Goal: Information Seeking & Learning: Learn about a topic

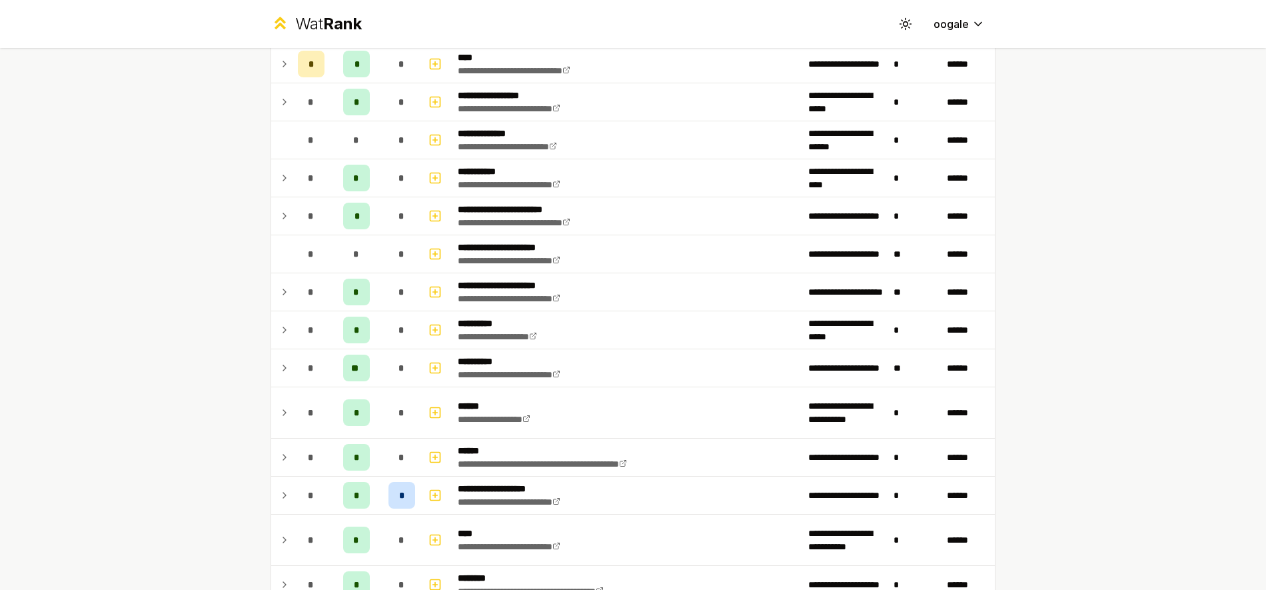
scroll to position [1620, 0]
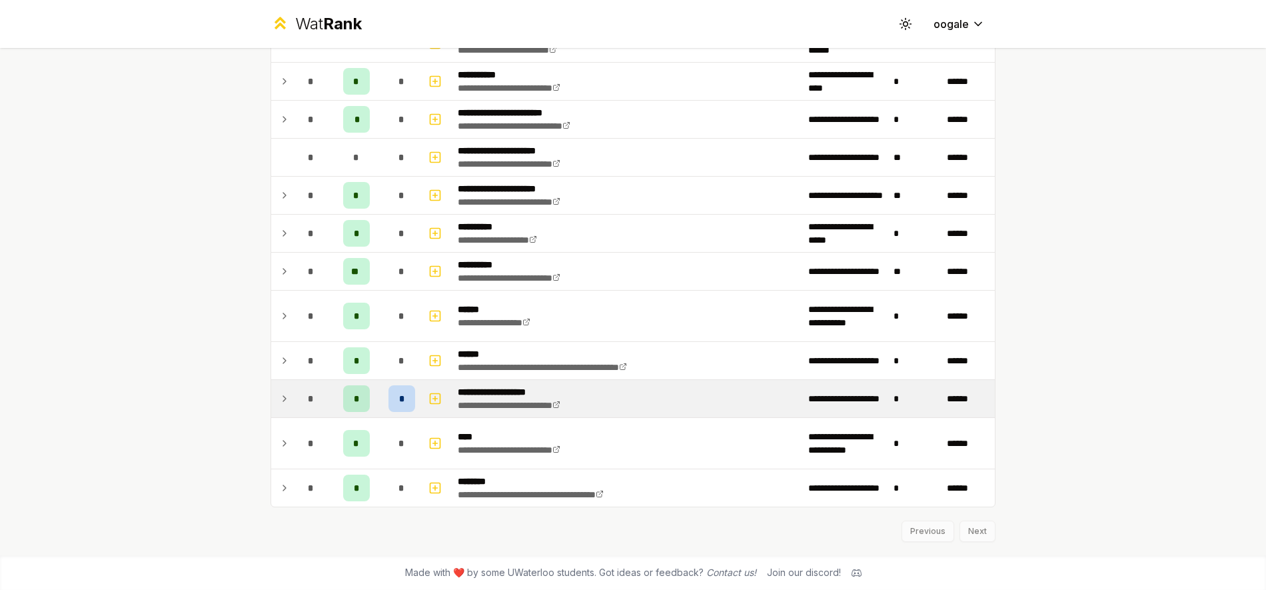
click at [399, 403] on span "*" at bounding box center [402, 398] width 6 height 13
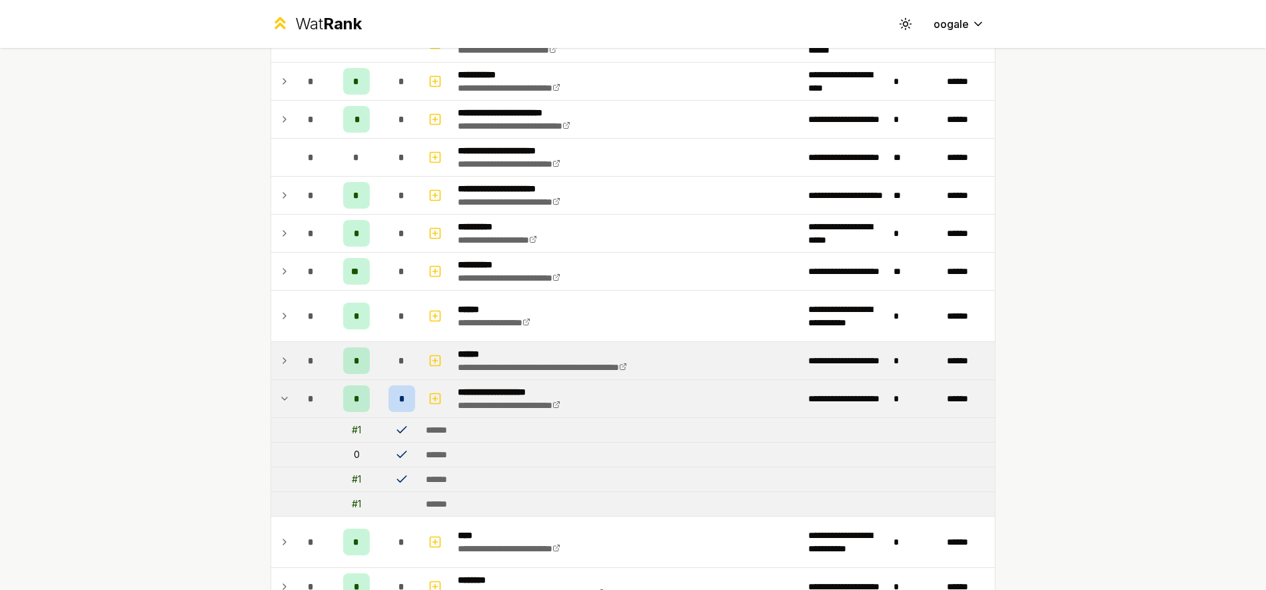
click at [398, 375] on td "*" at bounding box center [401, 360] width 37 height 37
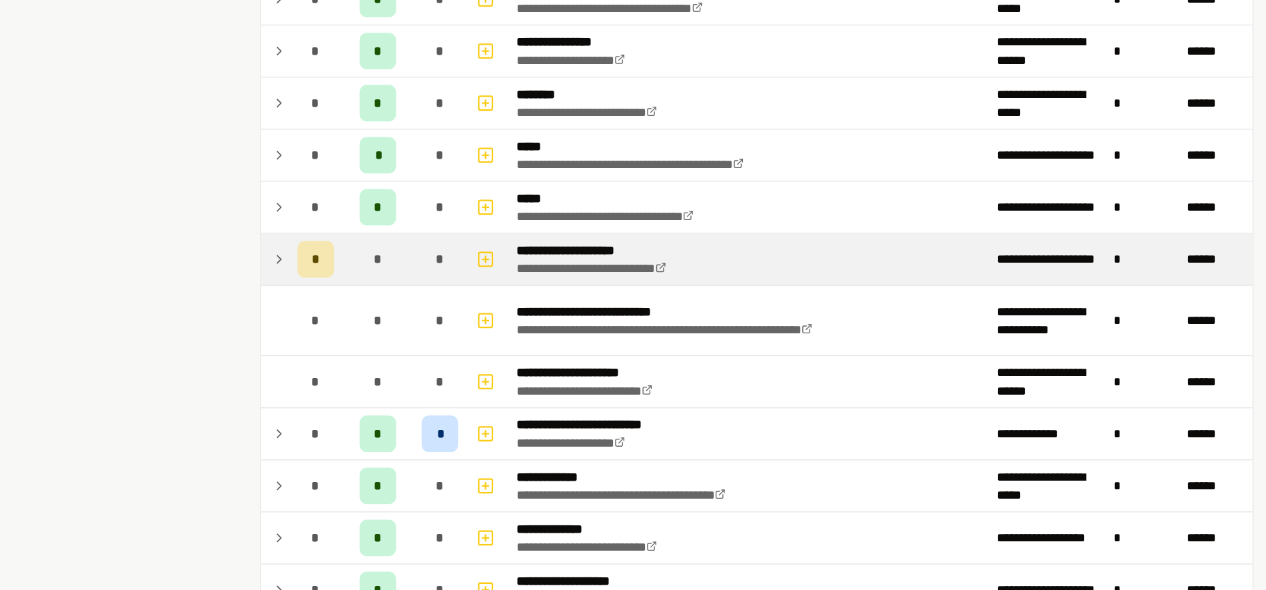
click at [299, 240] on div "*" at bounding box center [311, 253] width 27 height 27
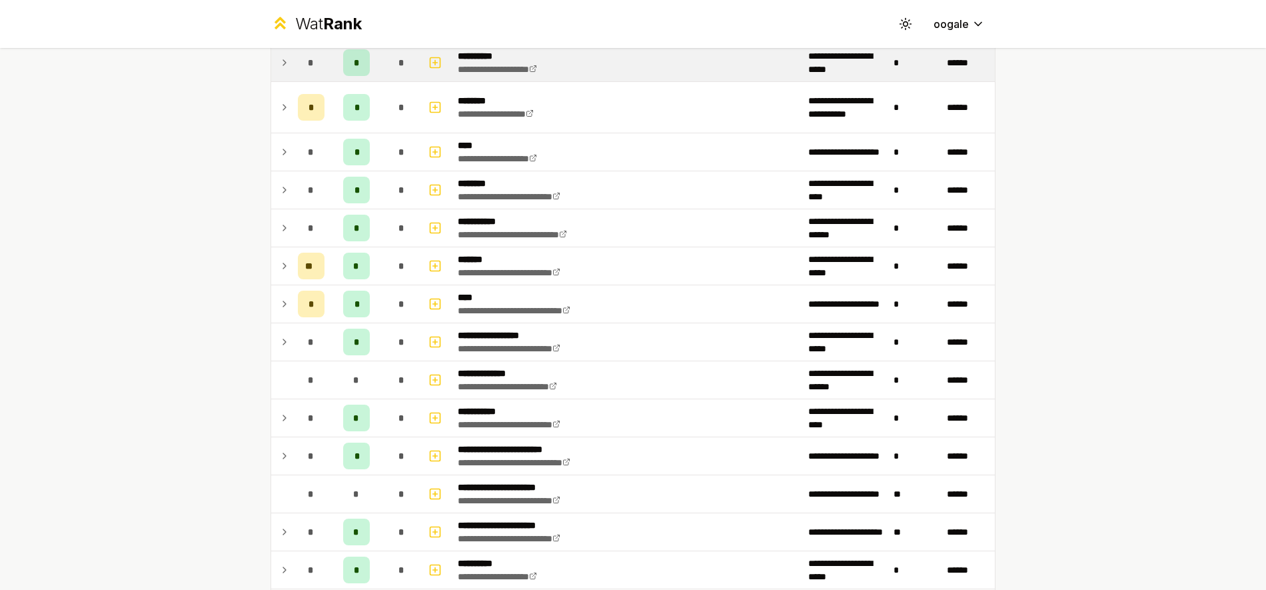
scroll to position [1425, 0]
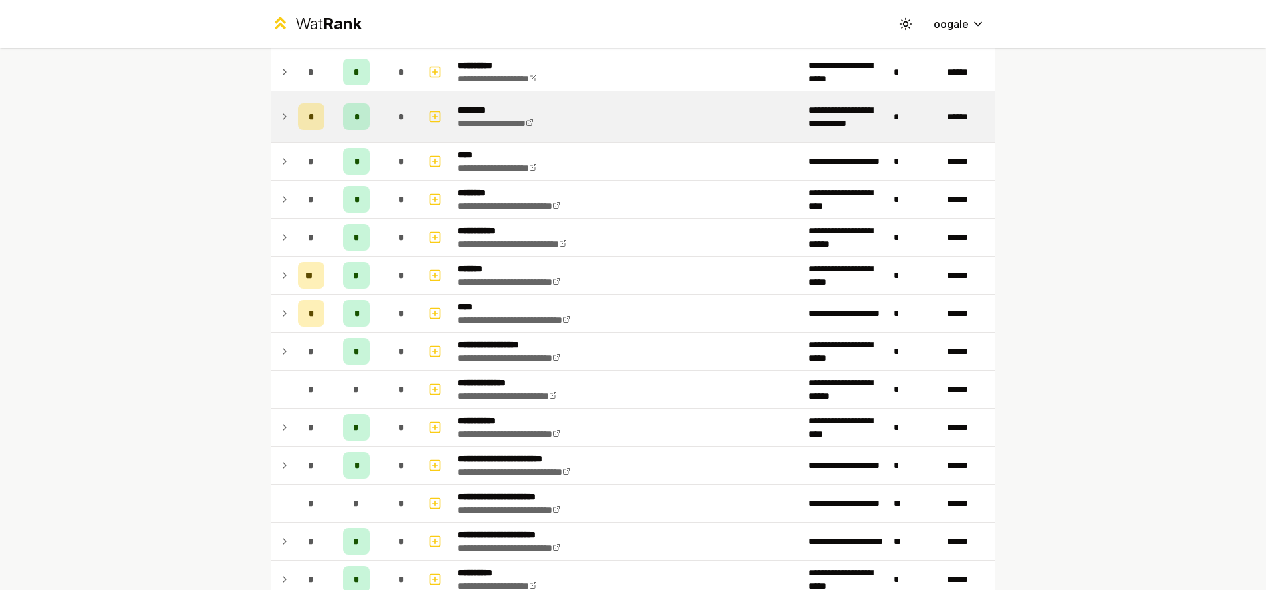
click at [353, 131] on td "*" at bounding box center [356, 116] width 53 height 51
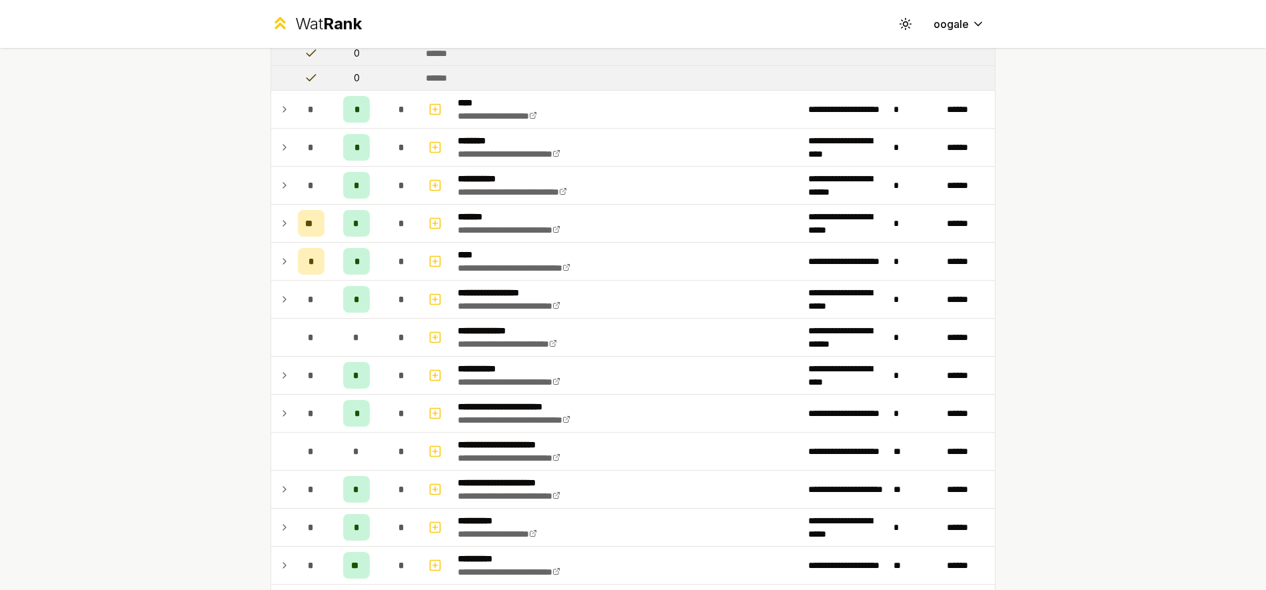
scroll to position [1679, 0]
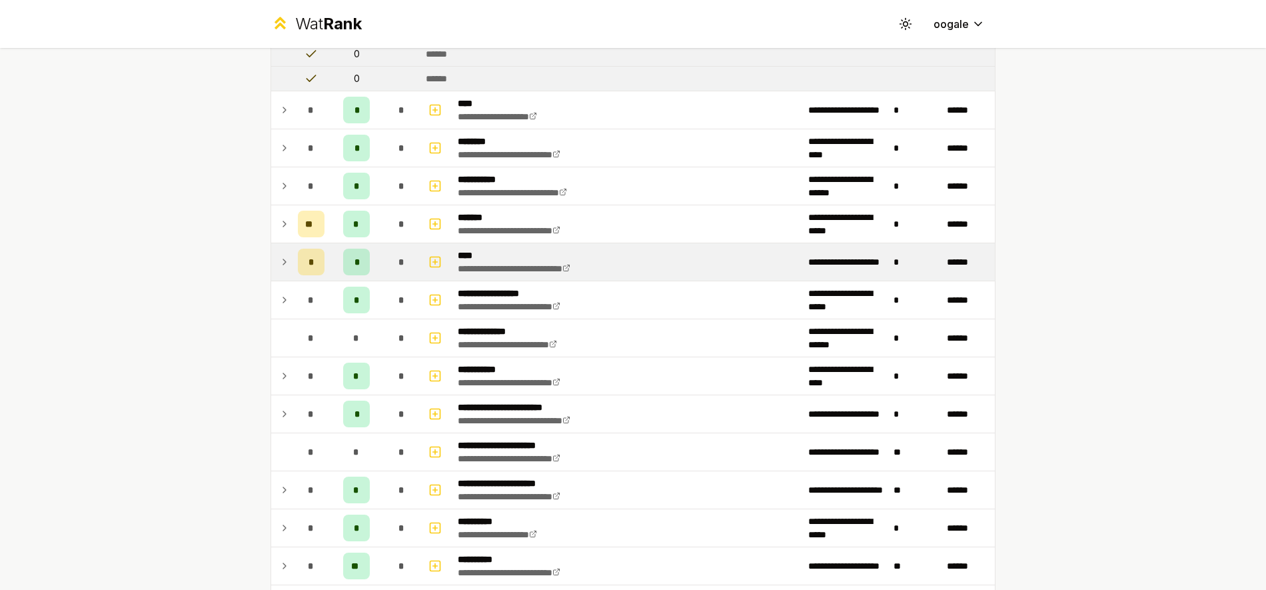
click at [356, 270] on div "*" at bounding box center [356, 262] width 27 height 27
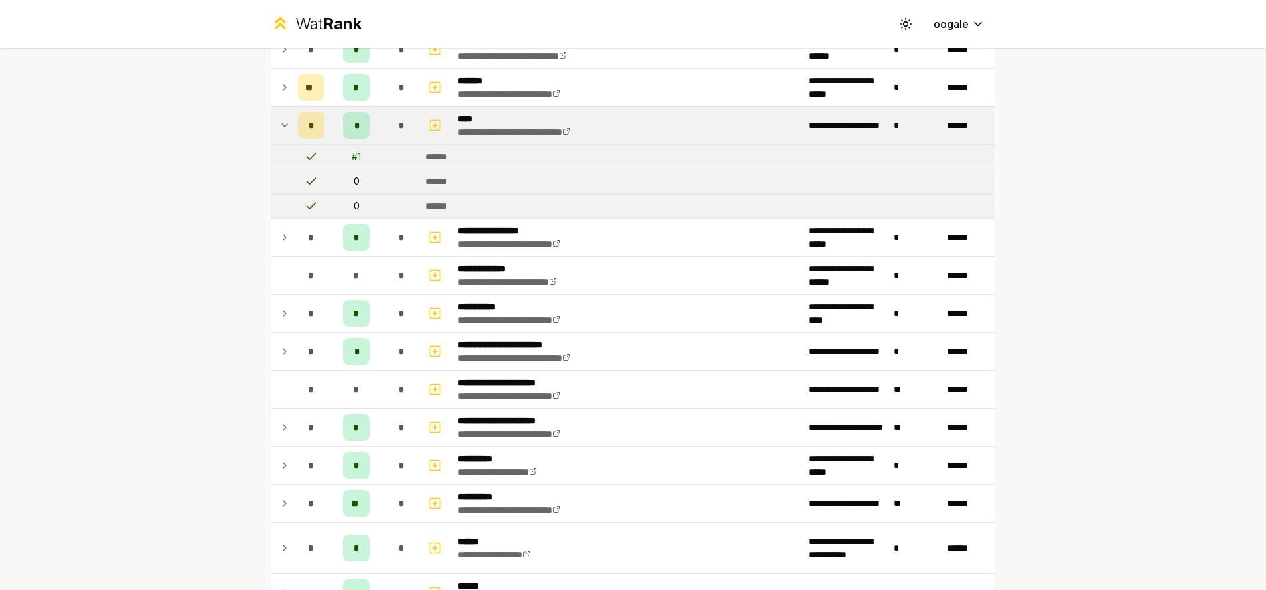
scroll to position [1816, 0]
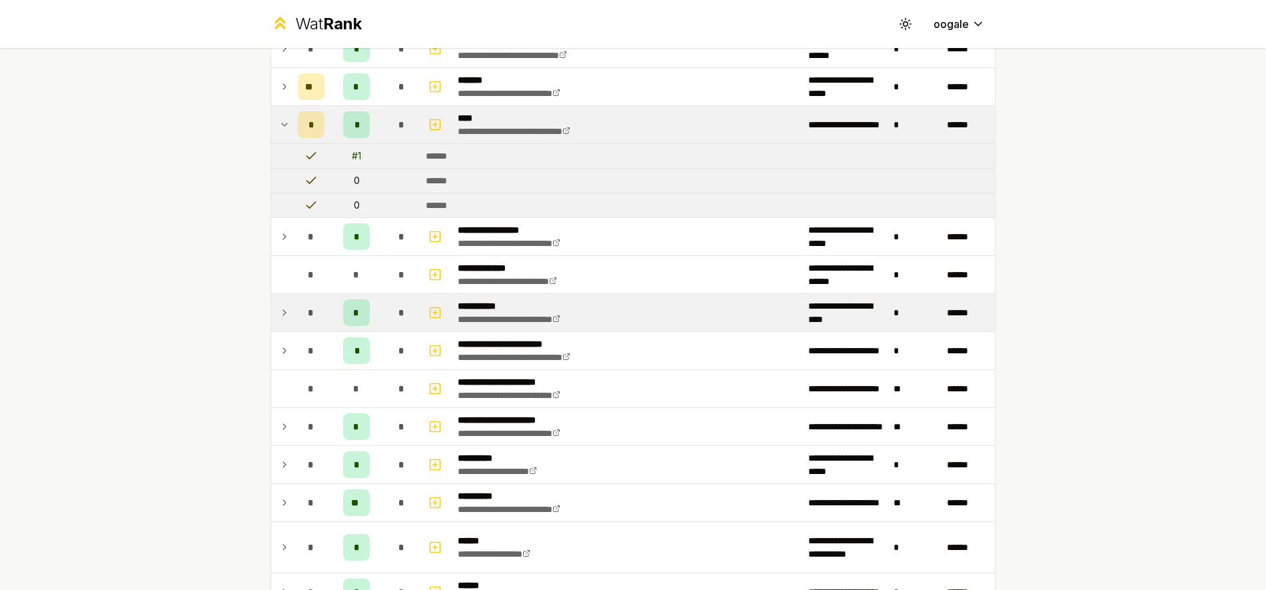
click at [318, 324] on td "*" at bounding box center [311, 312] width 37 height 37
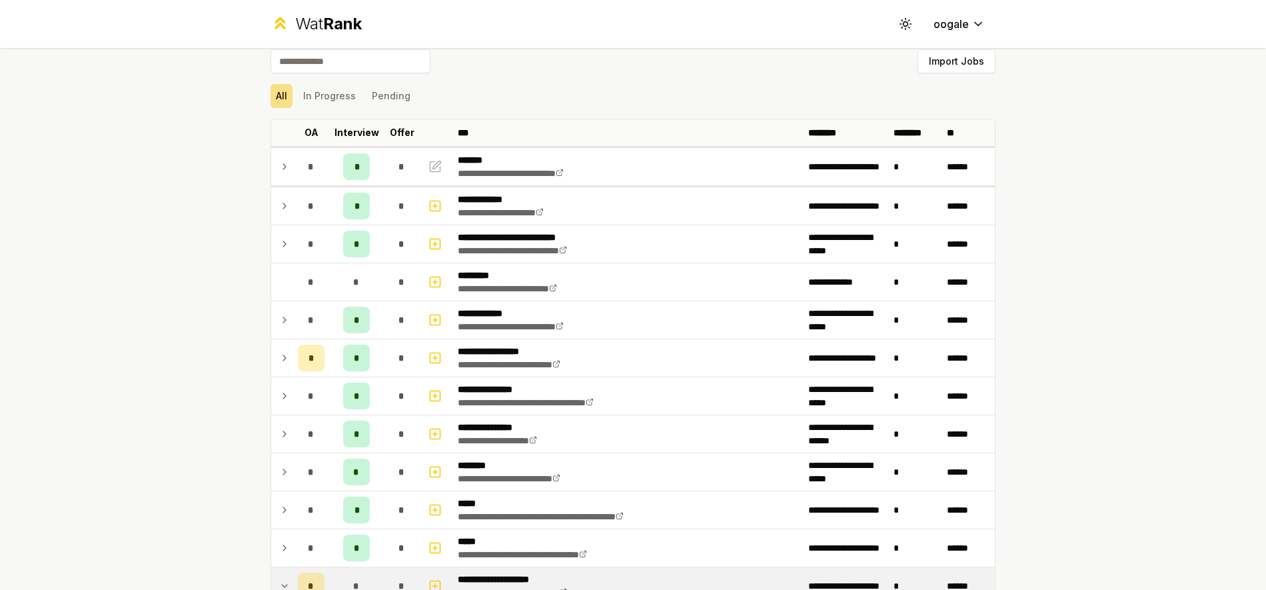
scroll to position [0, 0]
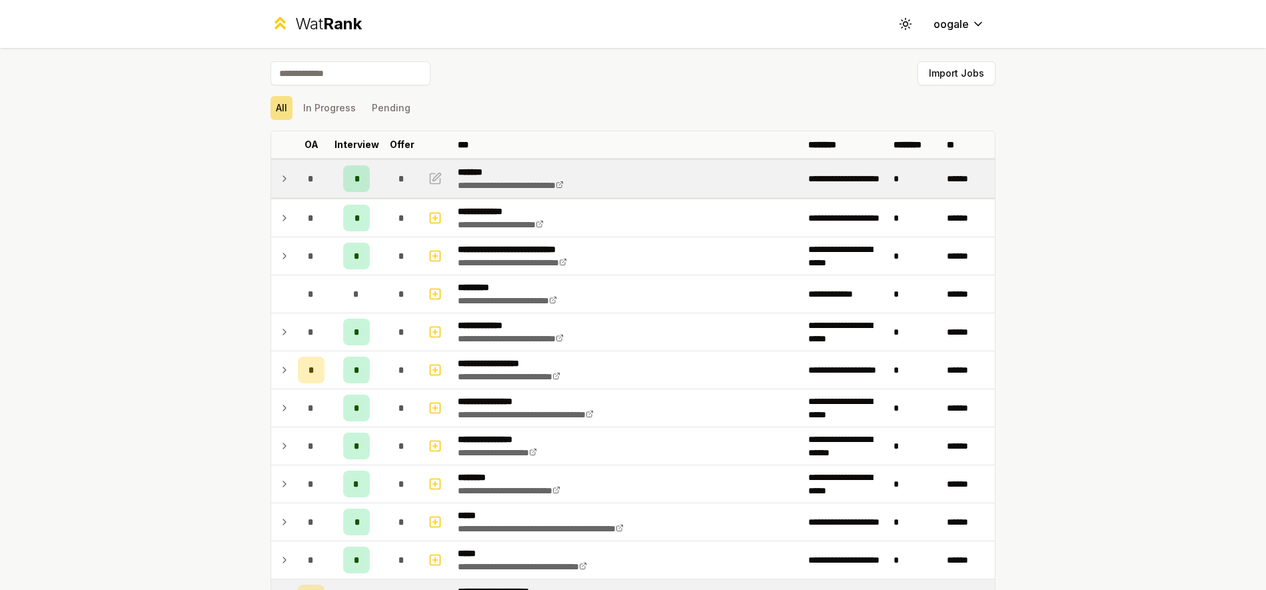
click at [360, 179] on div "*" at bounding box center [356, 178] width 27 height 27
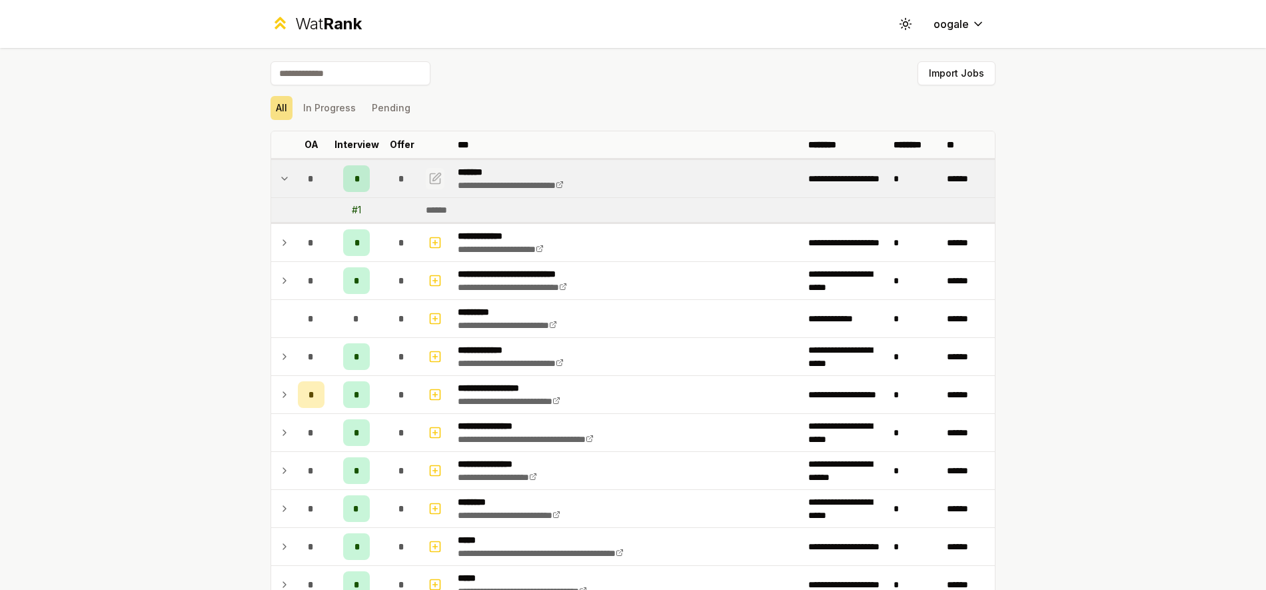
click at [433, 179] on icon "button" at bounding box center [437, 177] width 8 height 8
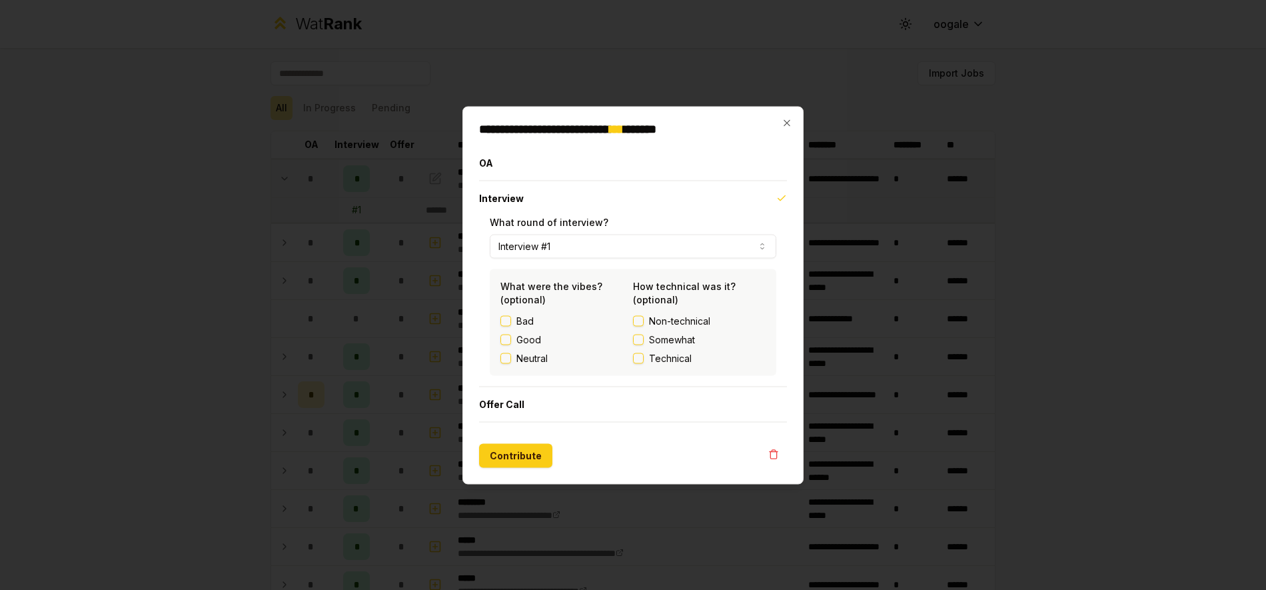
click at [795, 109] on div "**********" at bounding box center [633, 295] width 341 height 378
click at [794, 113] on div "**********" at bounding box center [633, 295] width 341 height 378
click at [793, 113] on div "**********" at bounding box center [633, 295] width 341 height 378
click at [790, 117] on icon "button" at bounding box center [787, 122] width 11 height 11
